Goal: Transaction & Acquisition: Purchase product/service

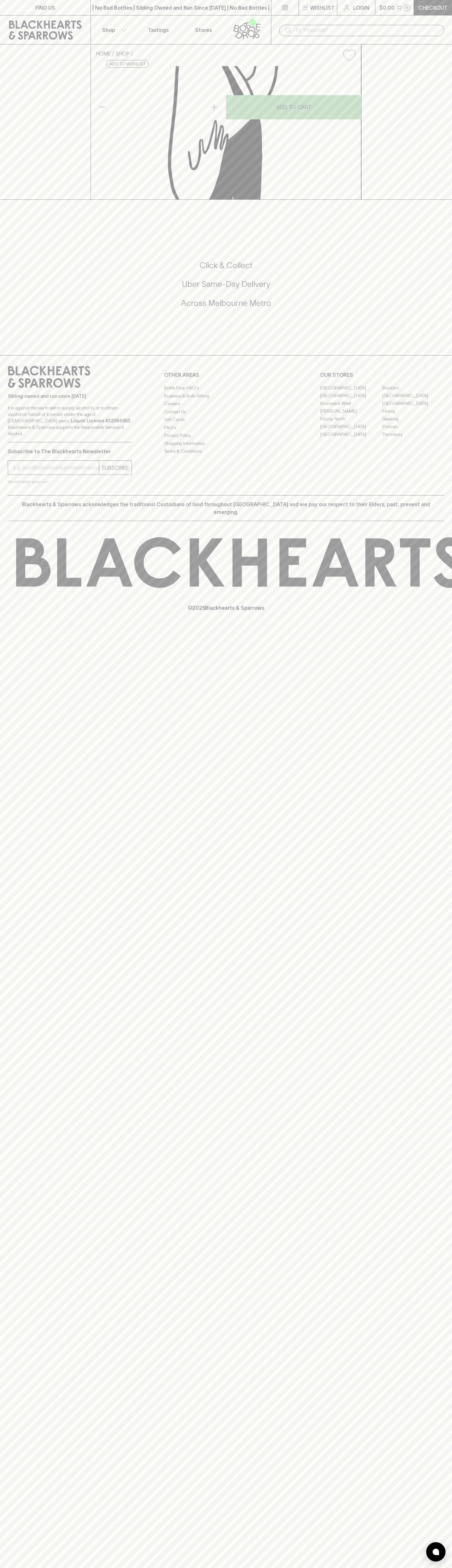
click at [27, 30] on icon at bounding box center [45, 30] width 81 height 19
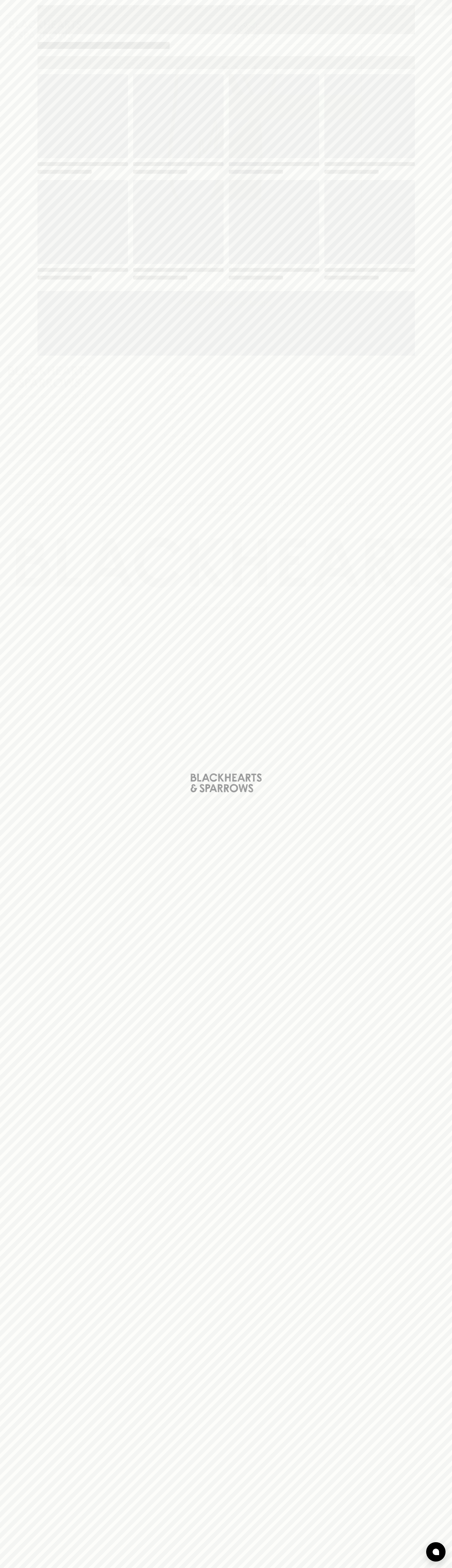
click at [213, 1567] on html "FIND US | No Bad Bottles | Sibling Owned and Run Since [DATE] | No Bad Bottles …" at bounding box center [226, 784] width 452 height 1568
click at [6, 651] on div "Loading" at bounding box center [226, 784] width 452 height 1568
